Goal: Information Seeking & Learning: Learn about a topic

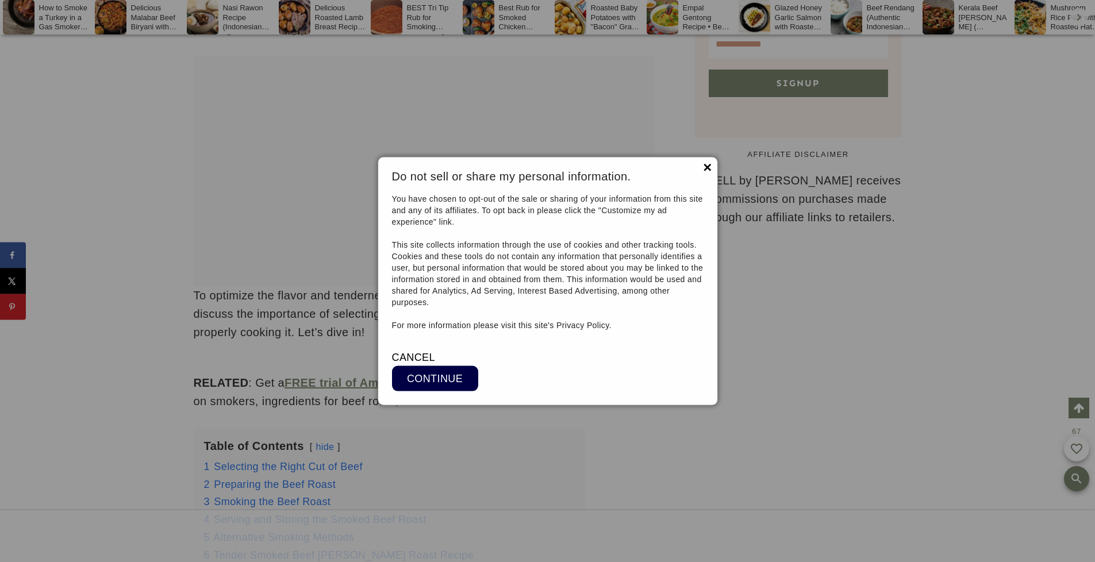
scroll to position [7915, 0]
